Goal: Find specific page/section: Find specific page/section

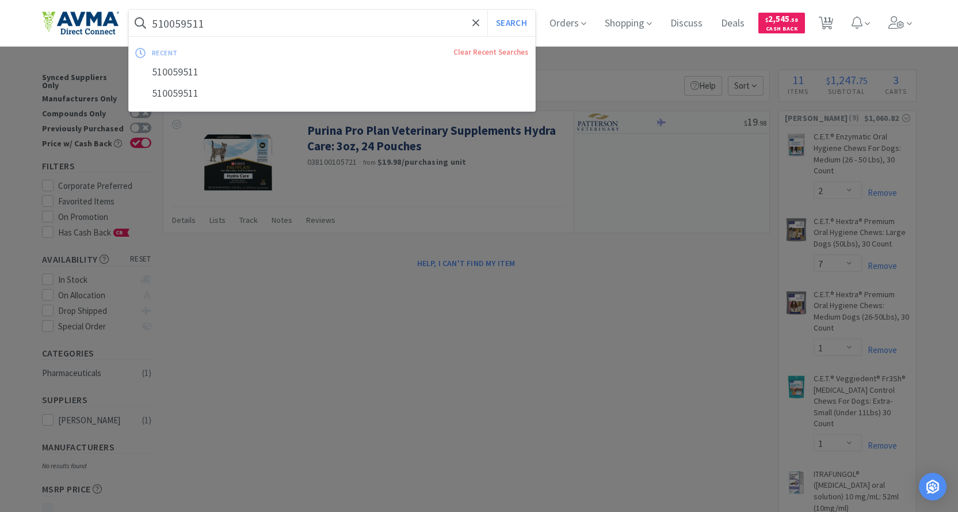
select select "2"
select select "7"
select select "1"
select select "5"
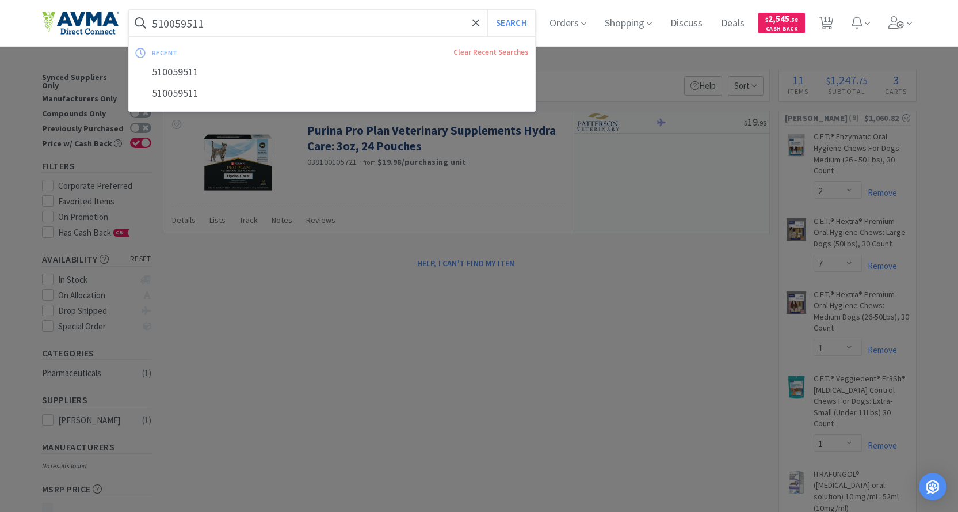
select select "1"
select select "9"
select select "6"
select select "2"
select select "3"
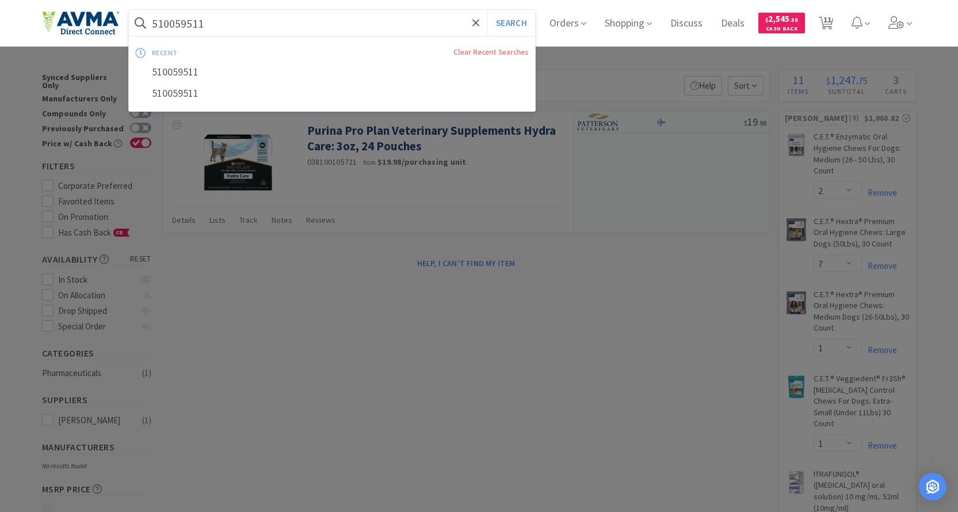
select select "1"
click at [223, 25] on input "510059511" at bounding box center [332, 23] width 407 height 26
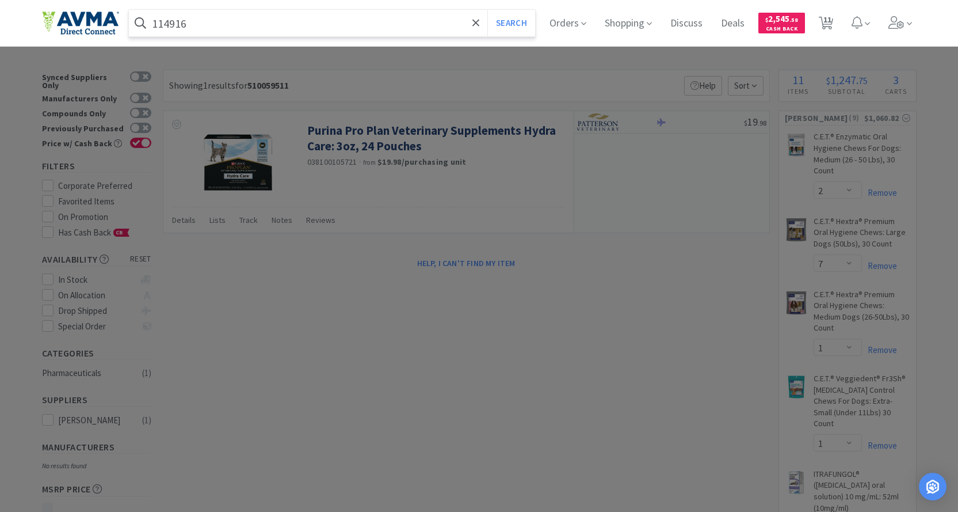
type input "114916"
click at [488, 10] on button "Search" at bounding box center [512, 23] width 48 height 26
